Goal: Register for event/course

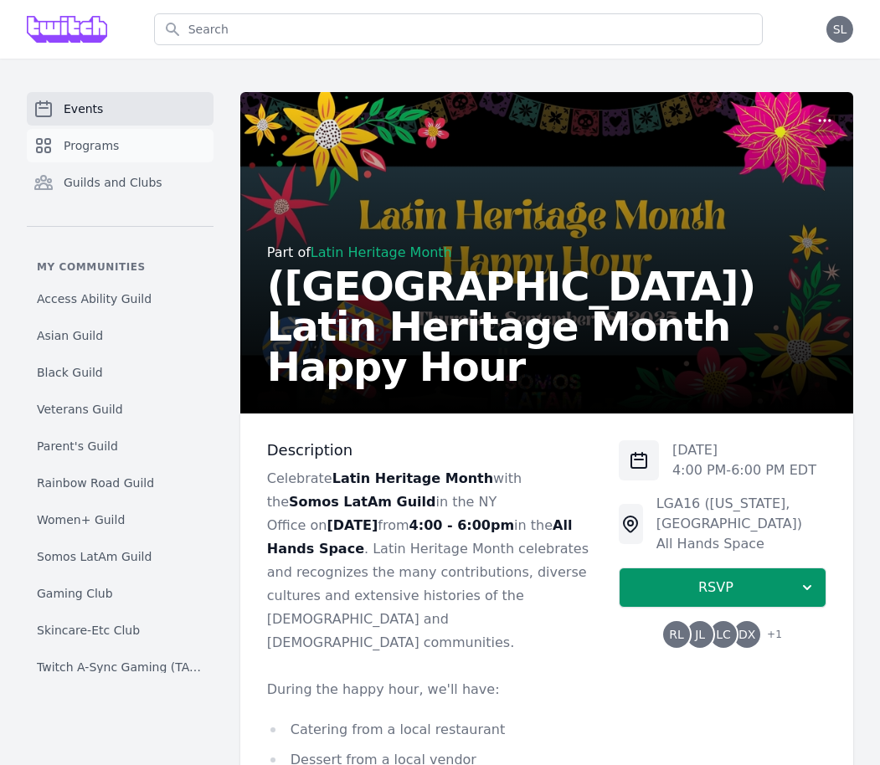
scroll to position [166, 0]
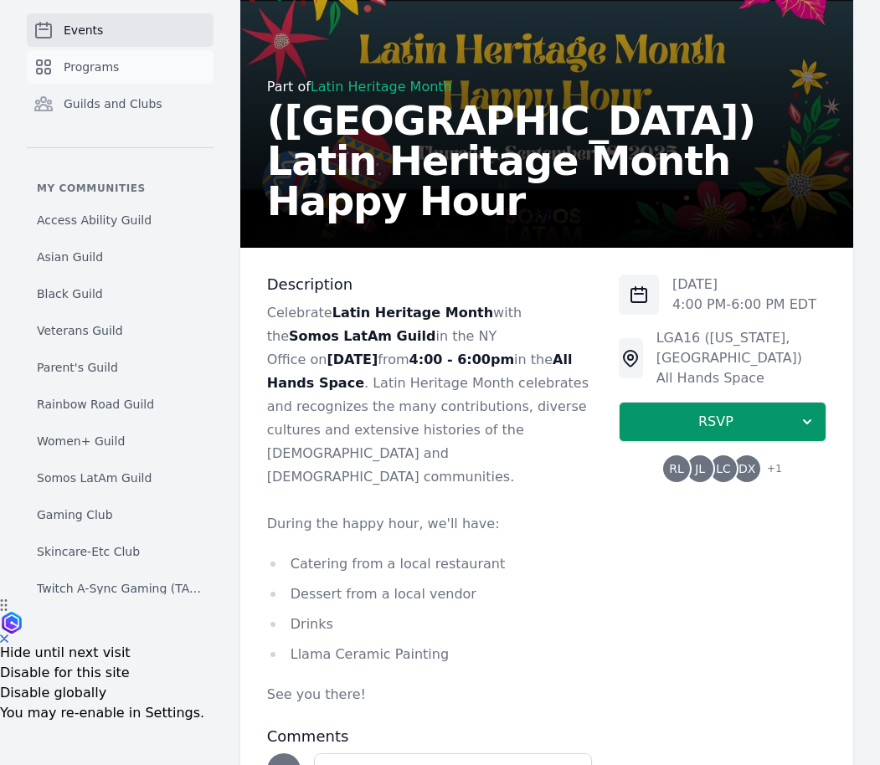
click at [100, 60] on span "Programs" at bounding box center [91, 67] width 55 height 17
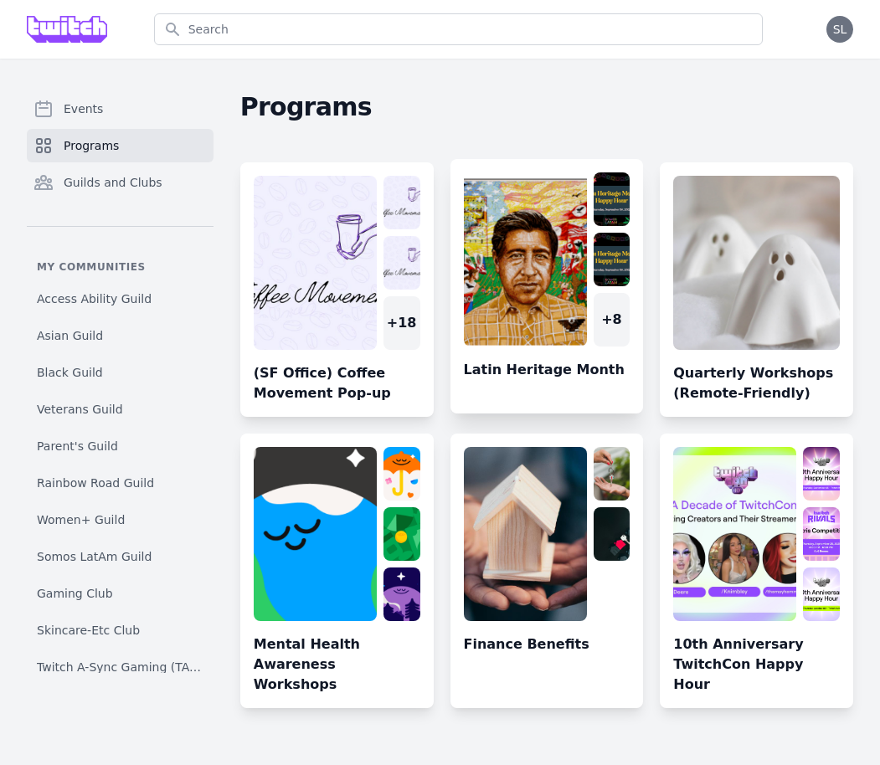
click at [489, 251] on link at bounding box center [546, 292] width 193 height 241
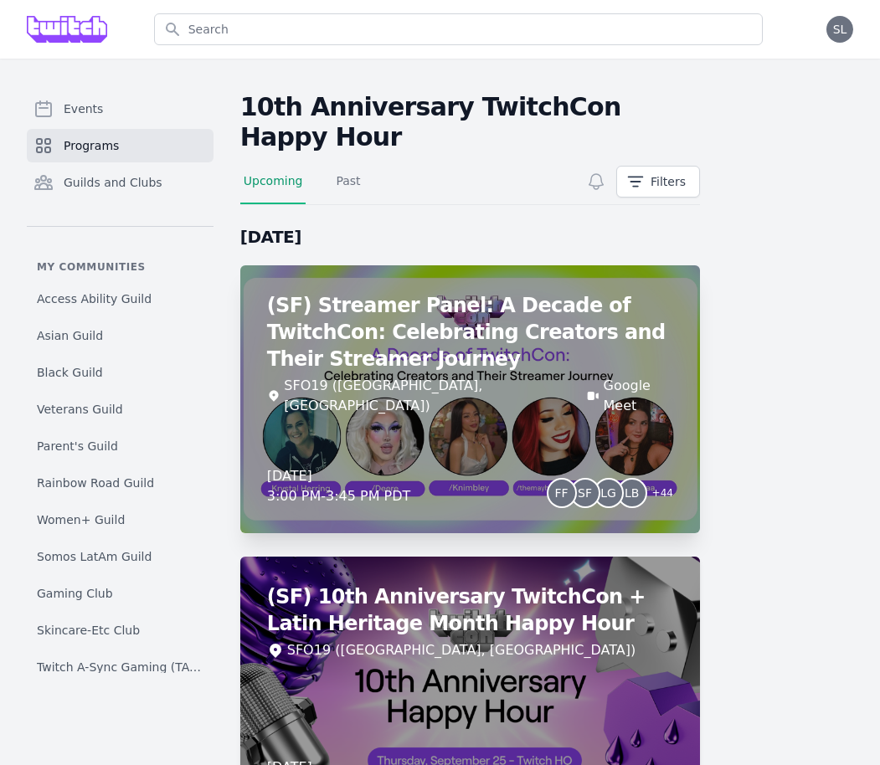
click at [581, 367] on h2 "(SF) Streamer Panel: A Decade of TwitchCon: Celebrating Creators and Their Stre…" at bounding box center [470, 332] width 406 height 80
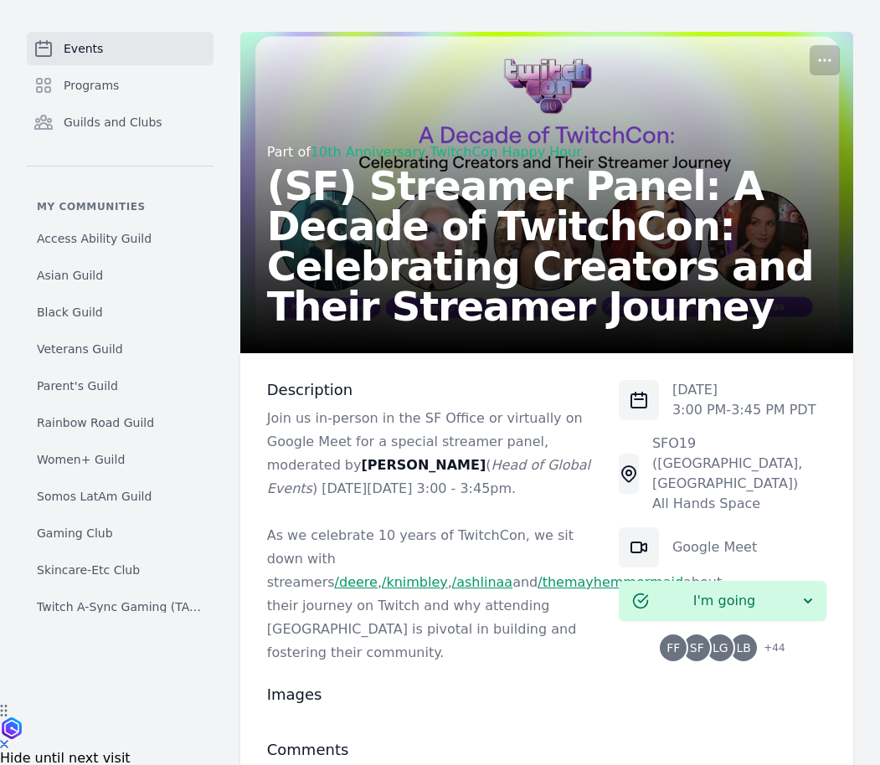
scroll to position [65, 0]
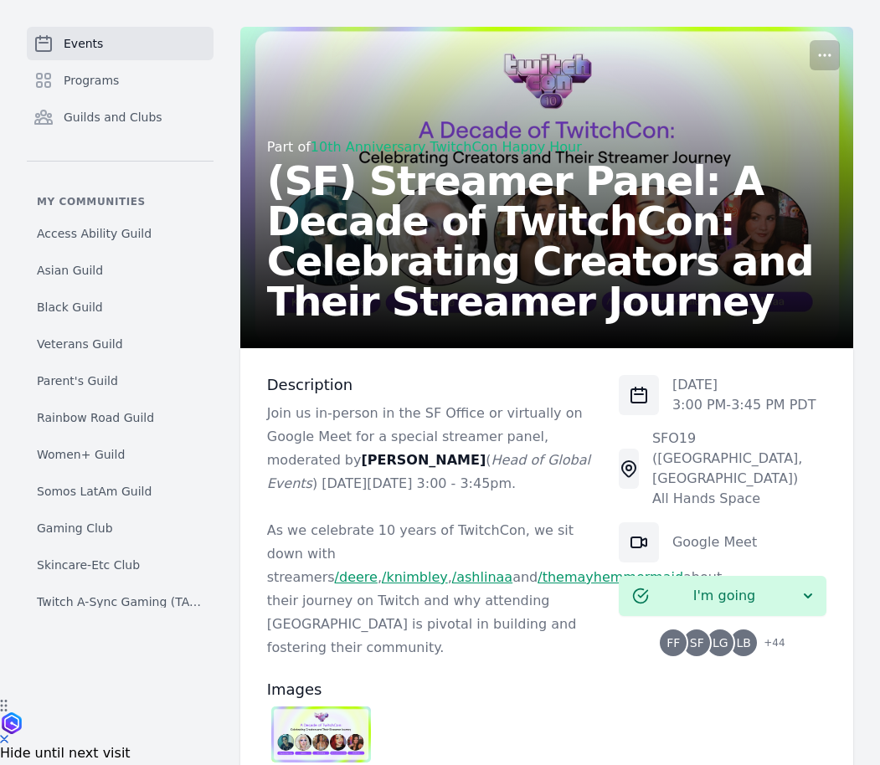
click at [708, 630] on span "SF" at bounding box center [696, 643] width 27 height 27
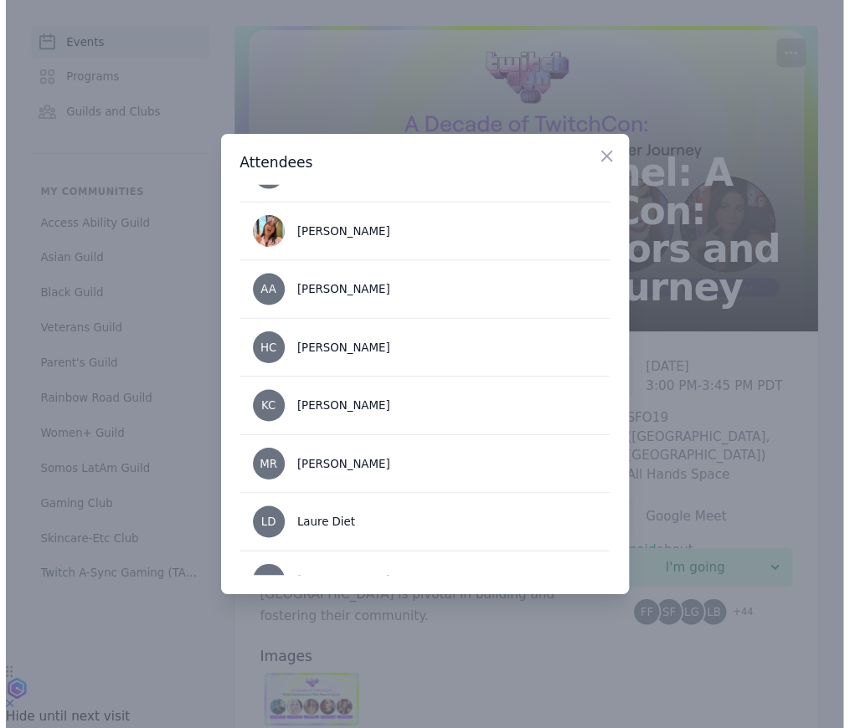
scroll to position [733, 0]
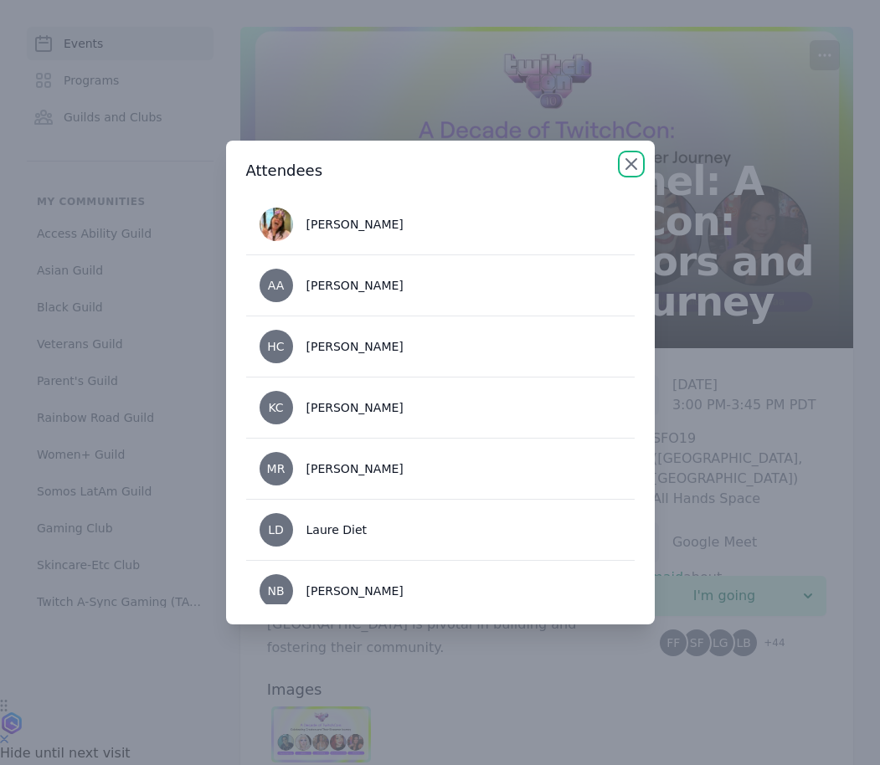
click at [634, 169] on icon "button" at bounding box center [631, 164] width 20 height 20
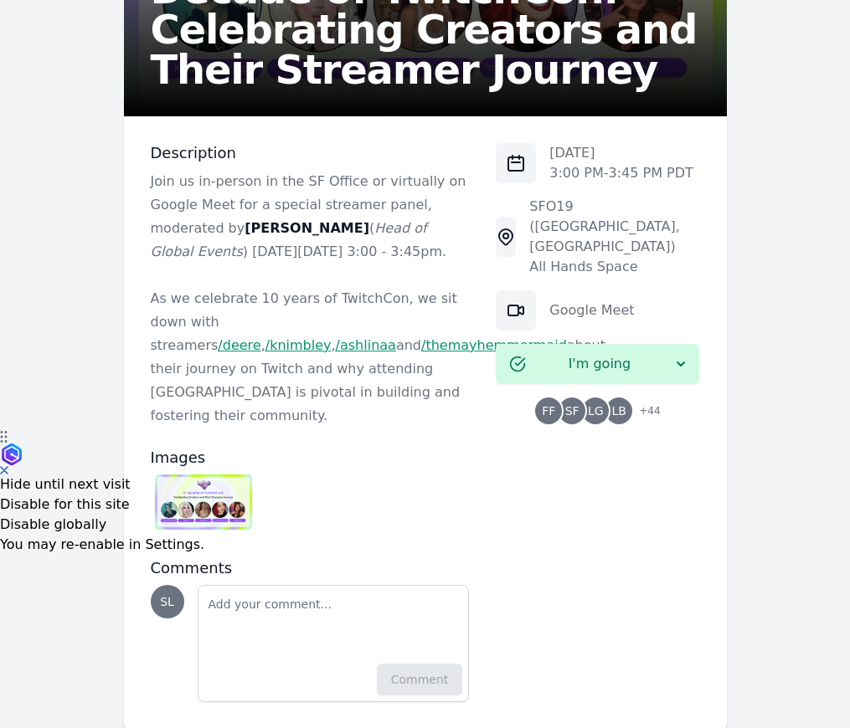
scroll to position [287, 0]
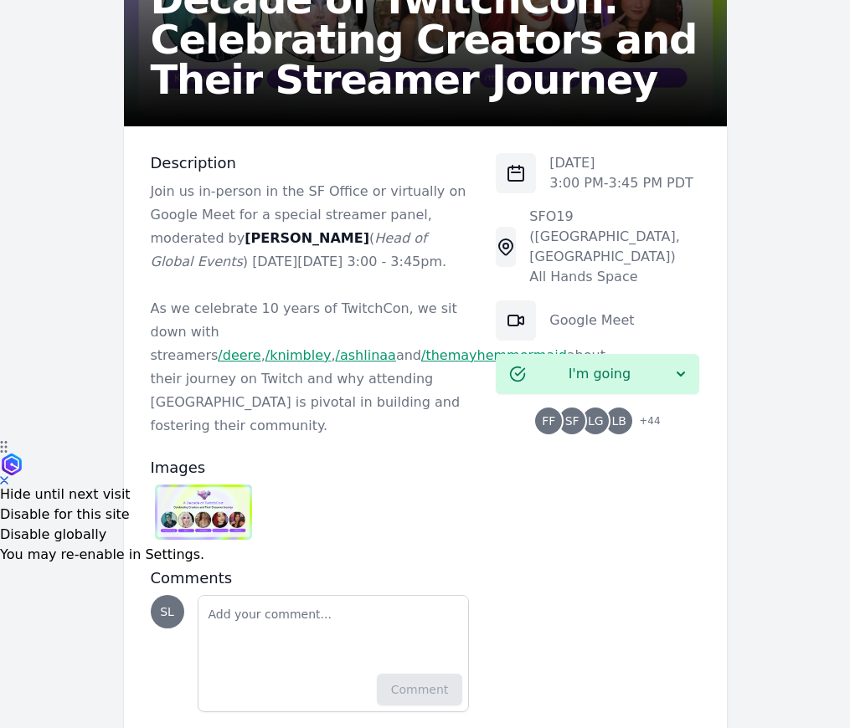
click at [211, 512] on img at bounding box center [204, 512] width 98 height 55
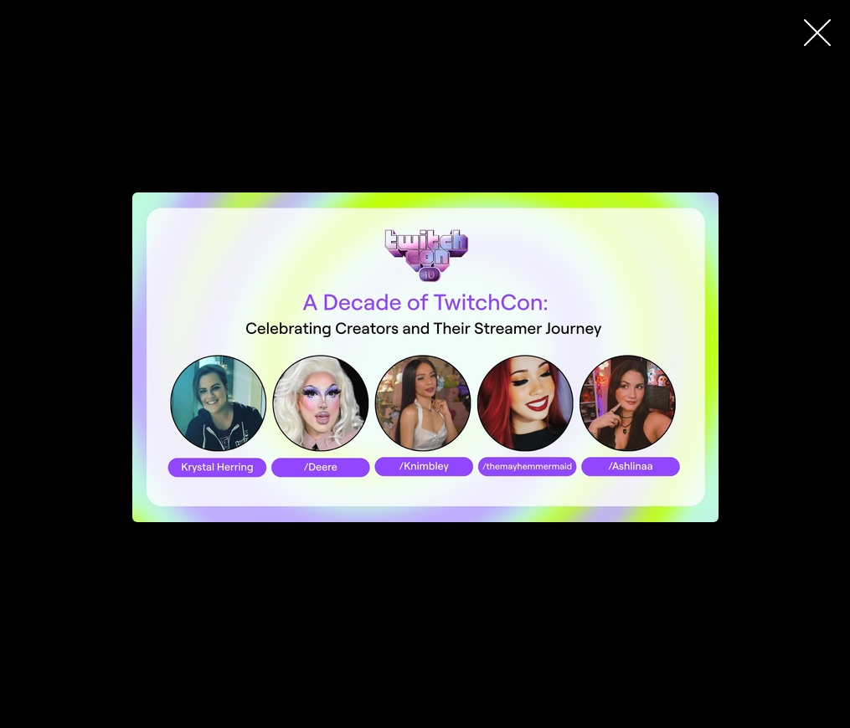
click at [815, 43] on icon "button" at bounding box center [817, 32] width 27 height 27
